Goal: Task Accomplishment & Management: Use online tool/utility

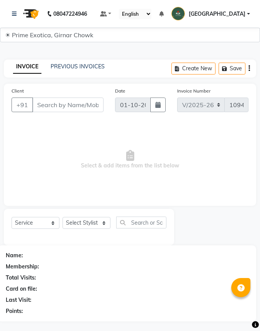
select select "5796"
select select "service"
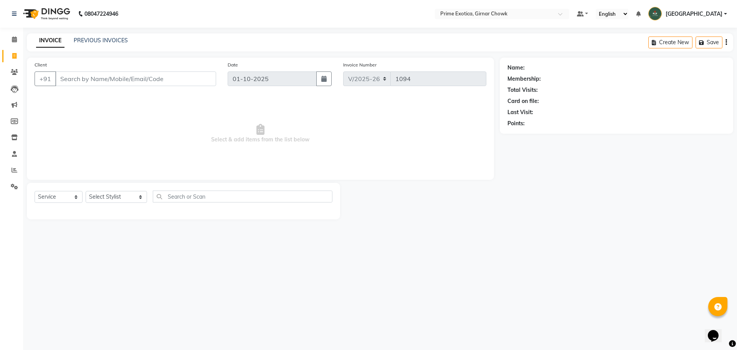
click at [103, 85] on input "Client" at bounding box center [135, 78] width 161 height 15
click at [82, 79] on input "99754295975" at bounding box center [116, 78] width 122 height 15
click at [77, 80] on input "99754295975" at bounding box center [116, 78] width 122 height 15
type input "9975295975"
click at [99, 199] on select "Select Stylist [PERSON_NAME] ADMIN [PERSON_NAME] [PERSON_NAME] [PERSON_NAME] [P…" at bounding box center [116, 197] width 61 height 12
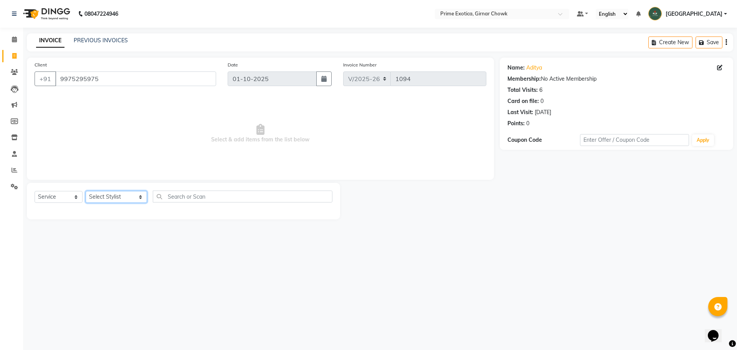
select select "80005"
click at [86, 191] on select "Select Stylist [PERSON_NAME] ADMIN [PERSON_NAME] [PERSON_NAME] [PERSON_NAME] [P…" at bounding box center [116, 197] width 61 height 12
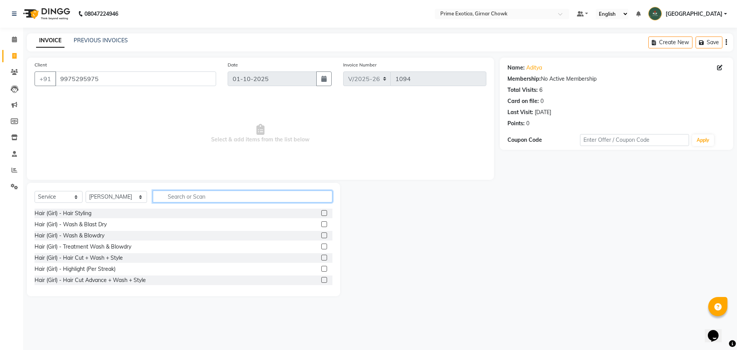
click at [187, 198] on input "text" at bounding box center [243, 196] width 180 height 12
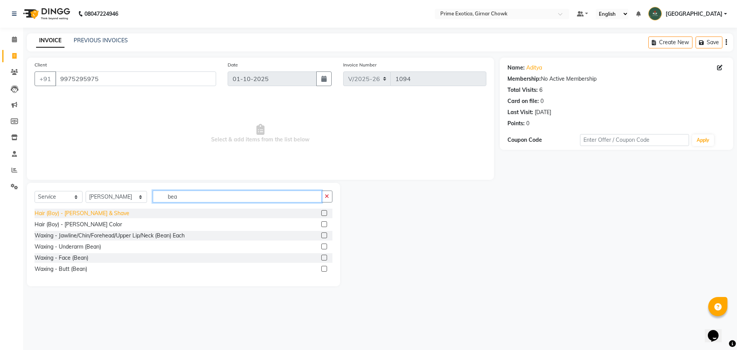
type input "bea"
click at [95, 217] on div "Hair (Boy) - [PERSON_NAME] & Shave" at bounding box center [82, 213] width 95 height 8
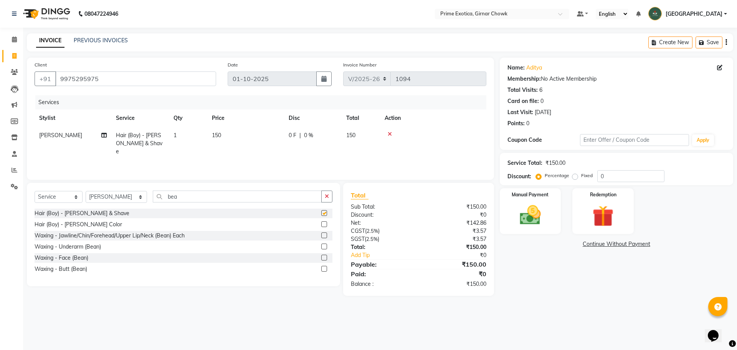
checkbox input "false"
drag, startPoint x: 519, startPoint y: 210, endPoint x: 519, endPoint y: 205, distance: 5.4
click at [260, 210] on img at bounding box center [531, 214] width 36 height 25
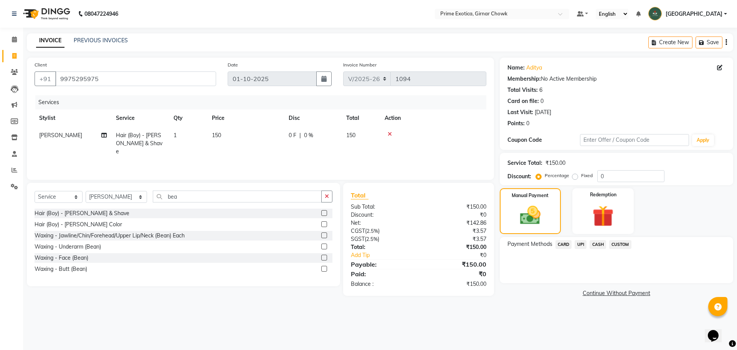
click at [260, 244] on span "UPI" at bounding box center [581, 244] width 12 height 9
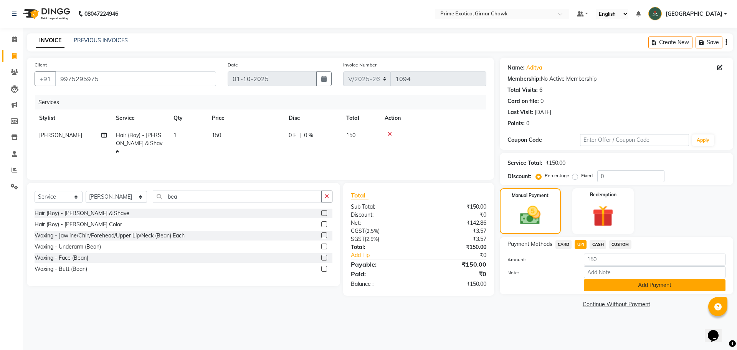
click at [260, 286] on button "Add Payment" at bounding box center [655, 285] width 142 height 12
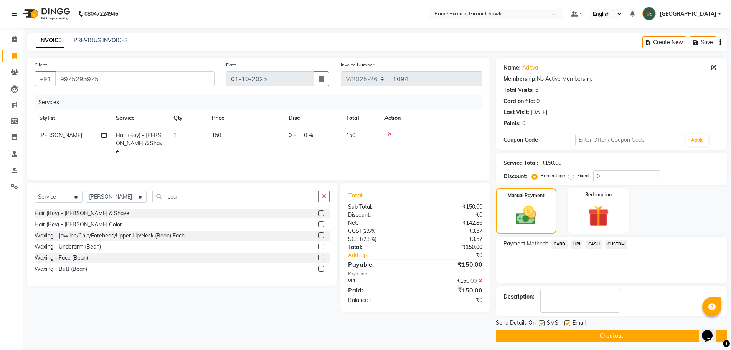
click at [260, 331] on button "Checkout" at bounding box center [612, 336] width 232 height 12
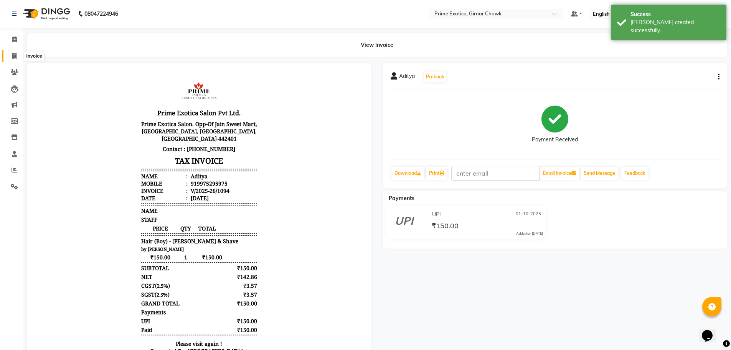
click at [13, 54] on icon at bounding box center [14, 56] width 4 height 6
select select "service"
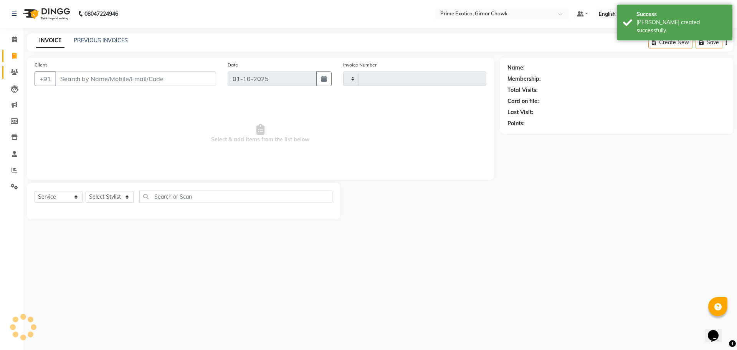
type input "1095"
select select "5796"
click at [125, 40] on link "PREVIOUS INVOICES" at bounding box center [101, 40] width 54 height 7
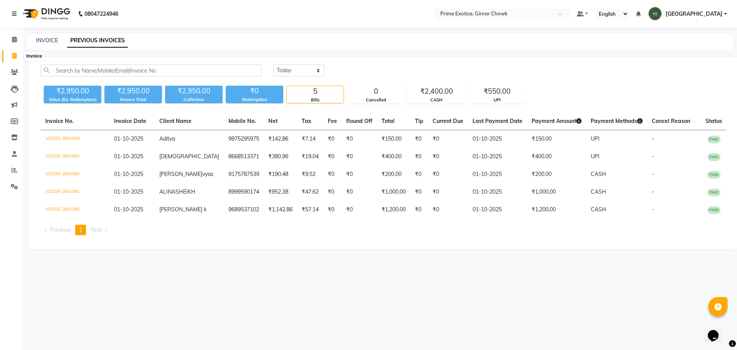
click at [11, 53] on span at bounding box center [14, 56] width 13 height 9
select select "5796"
select select "service"
